Goal: Task Accomplishment & Management: Use online tool/utility

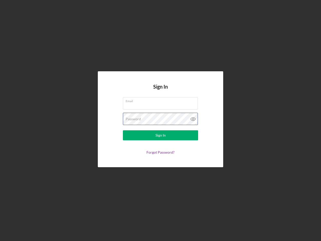
click at [161, 120] on div "Password" at bounding box center [160, 119] width 75 height 13
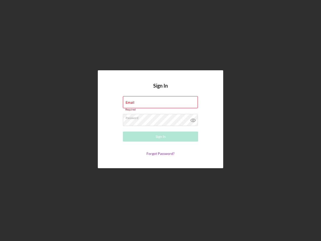
click at [193, 119] on icon at bounding box center [193, 120] width 13 height 13
